Goal: Transaction & Acquisition: Purchase product/service

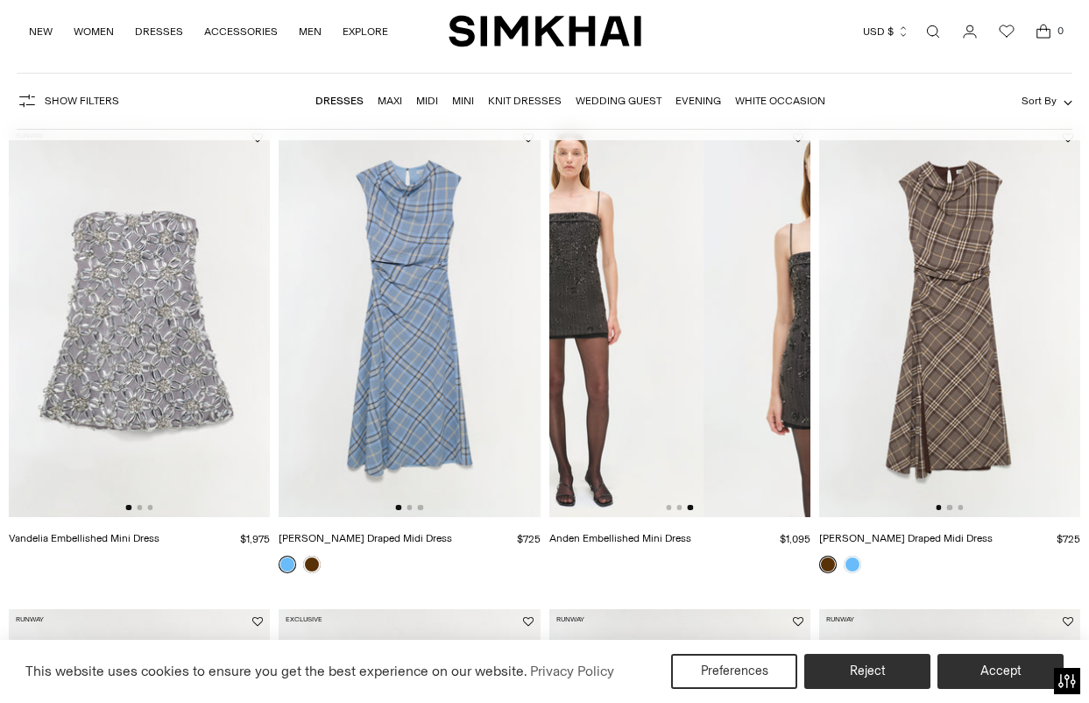
scroll to position [0, 522]
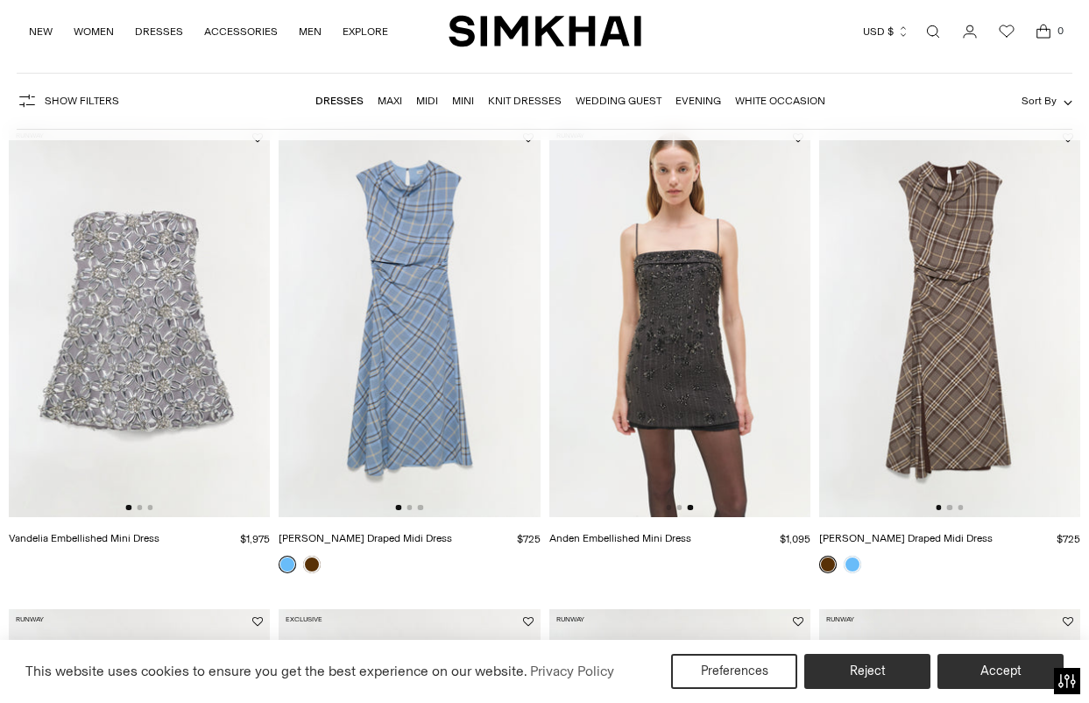
click at [620, 101] on link "Wedding Guest" at bounding box center [619, 101] width 86 height 12
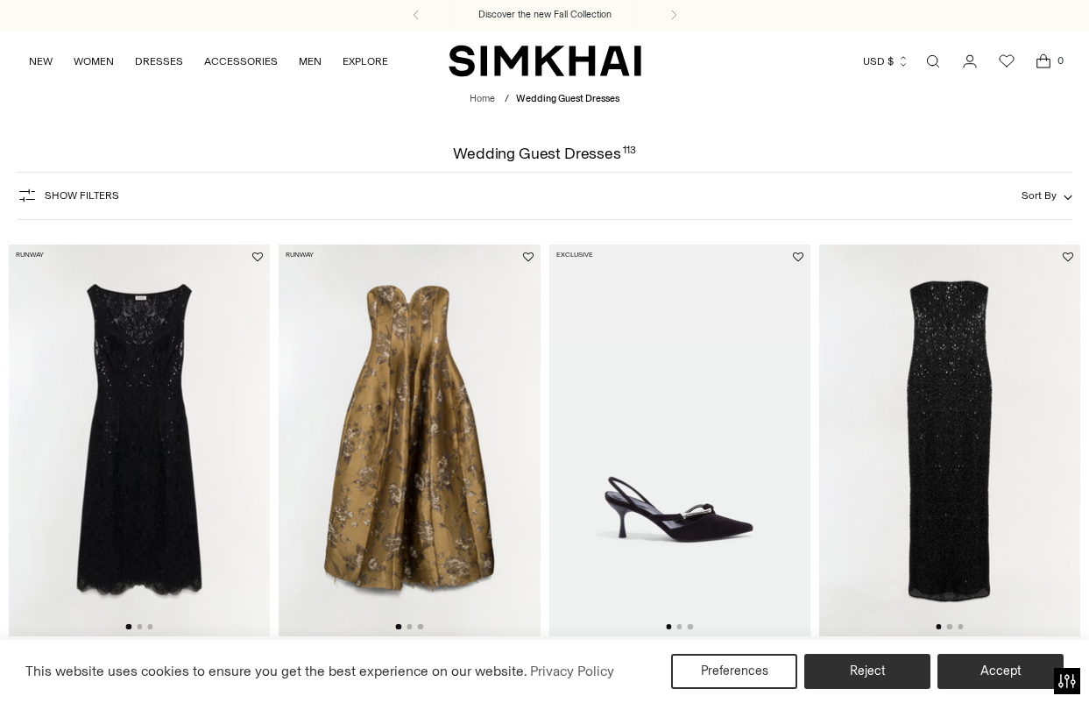
click at [1046, 191] on span "Sort By" at bounding box center [1039, 195] width 35 height 12
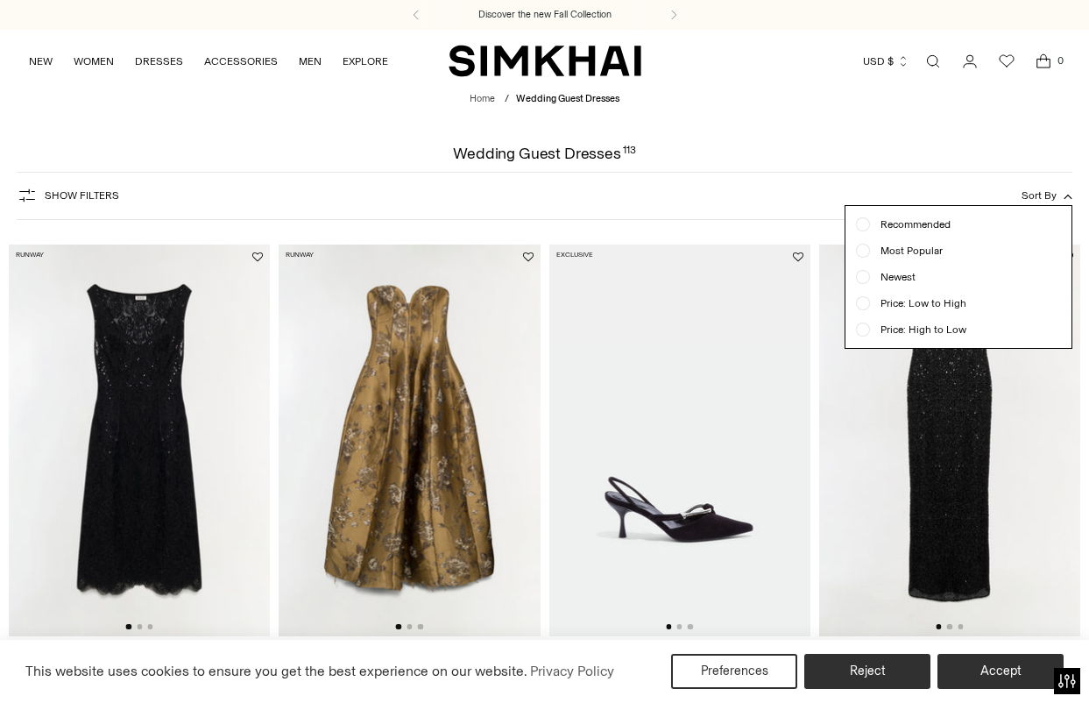
click at [901, 306] on span "Price: Low to High" at bounding box center [918, 303] width 96 height 16
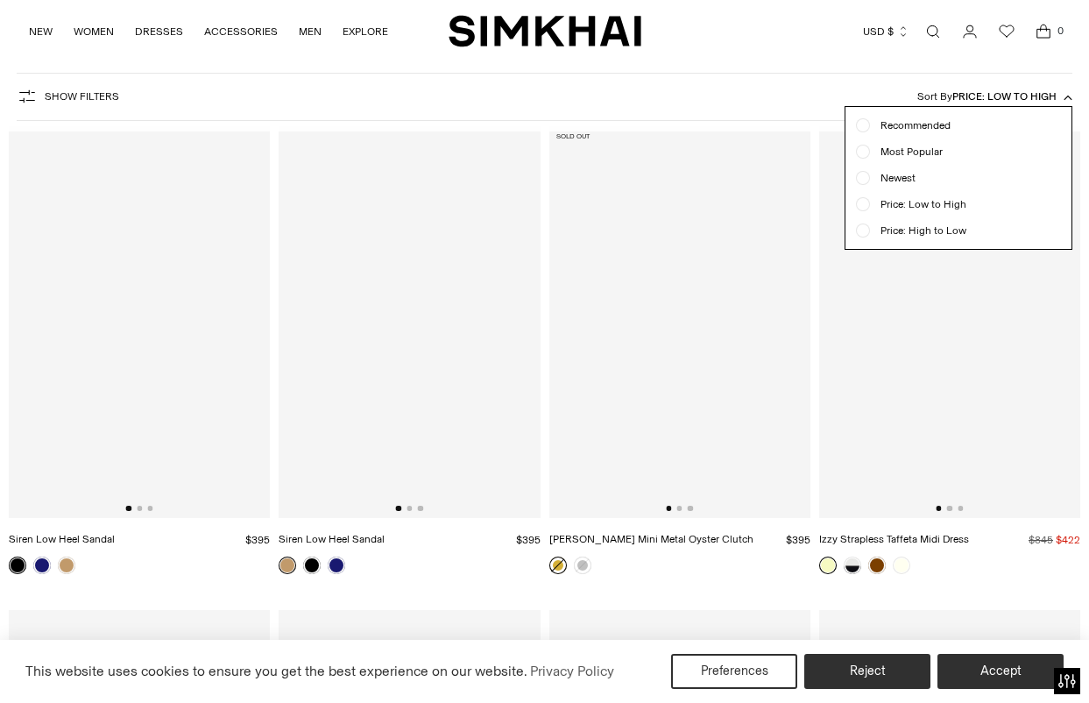
scroll to position [130, 0]
